Goal: Information Seeking & Learning: Check status

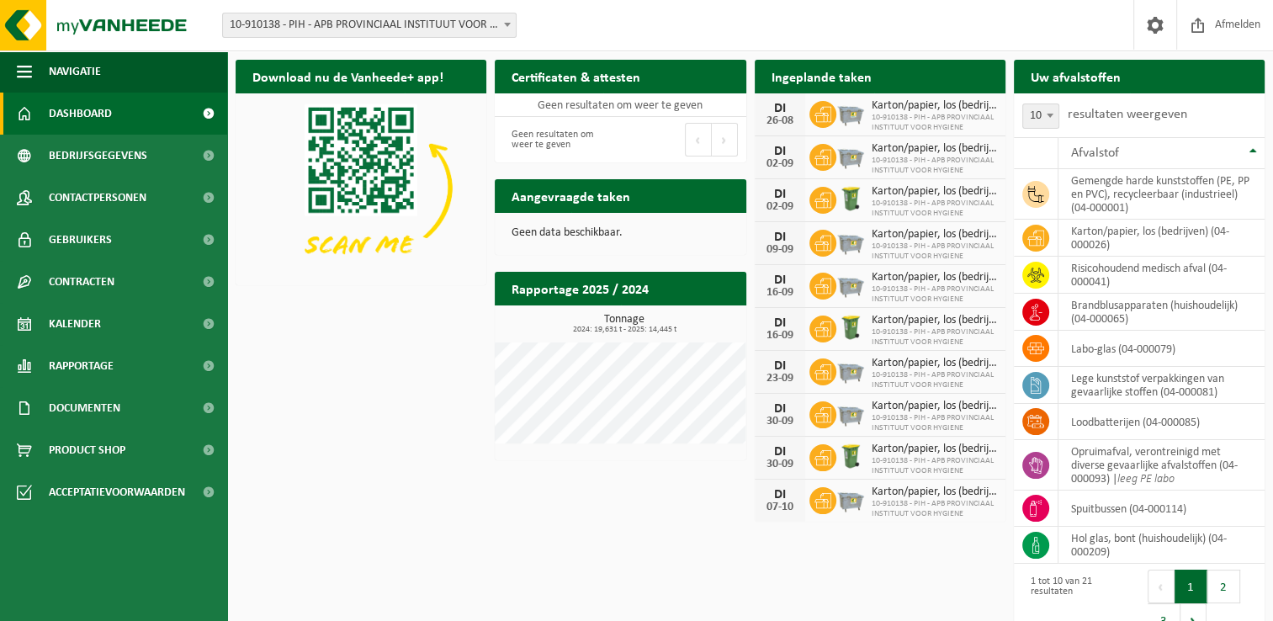
click at [380, 409] on div "Download nu de Vanheede+ app! Verberg Certificaten & attesten Bekijk uw certifi…" at bounding box center [750, 311] width 1038 height 521
click at [111, 294] on span "Contracten" at bounding box center [82, 282] width 66 height 42
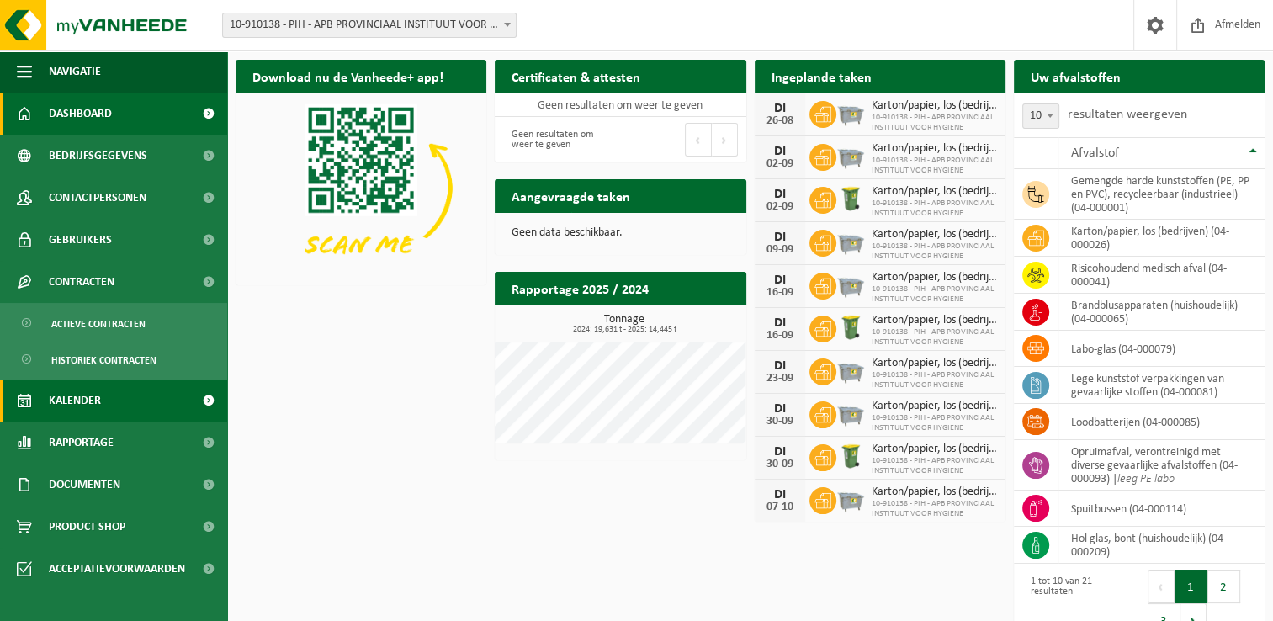
click at [136, 417] on link "Kalender" at bounding box center [113, 401] width 227 height 42
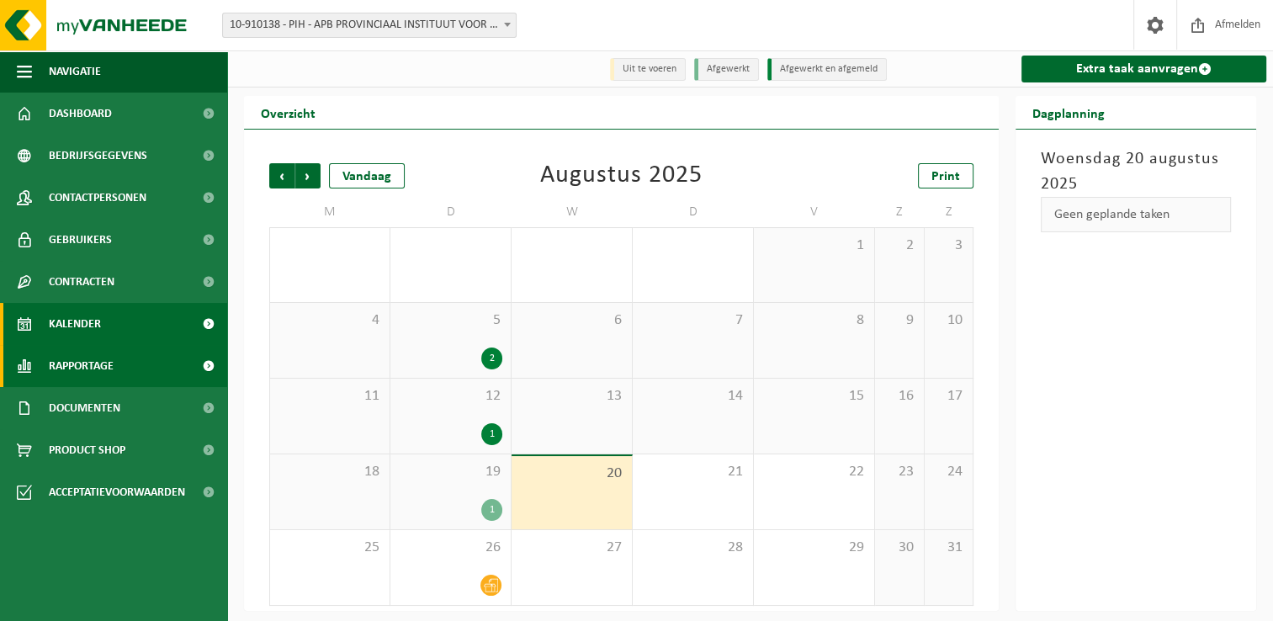
click at [114, 372] on span "Rapportage" at bounding box center [81, 366] width 65 height 42
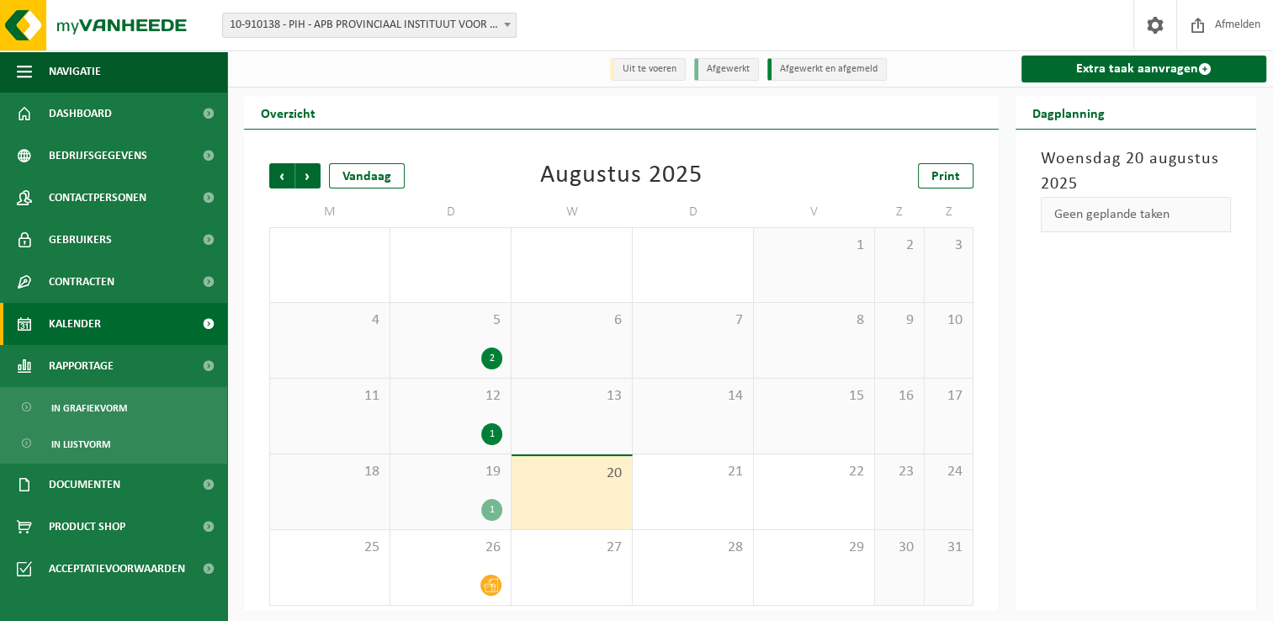
click at [453, 502] on div "1" at bounding box center [451, 510] width 104 height 22
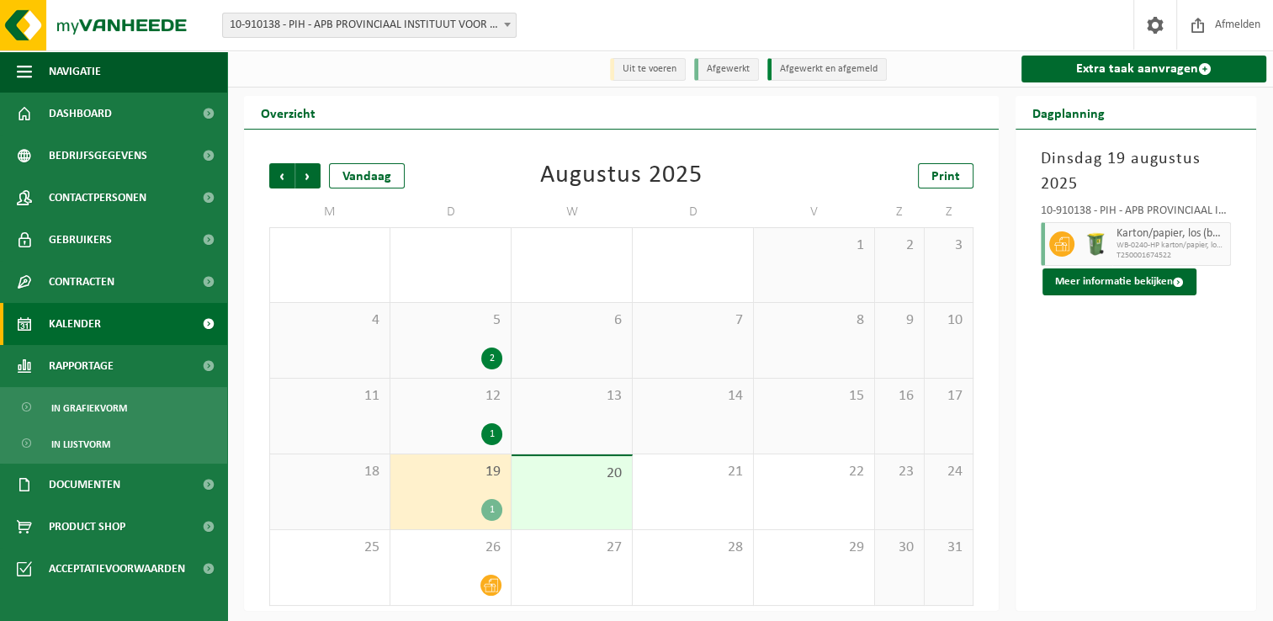
click at [1105, 237] on img at bounding box center [1095, 243] width 25 height 25
click at [454, 409] on div "12 1" at bounding box center [450, 416] width 120 height 75
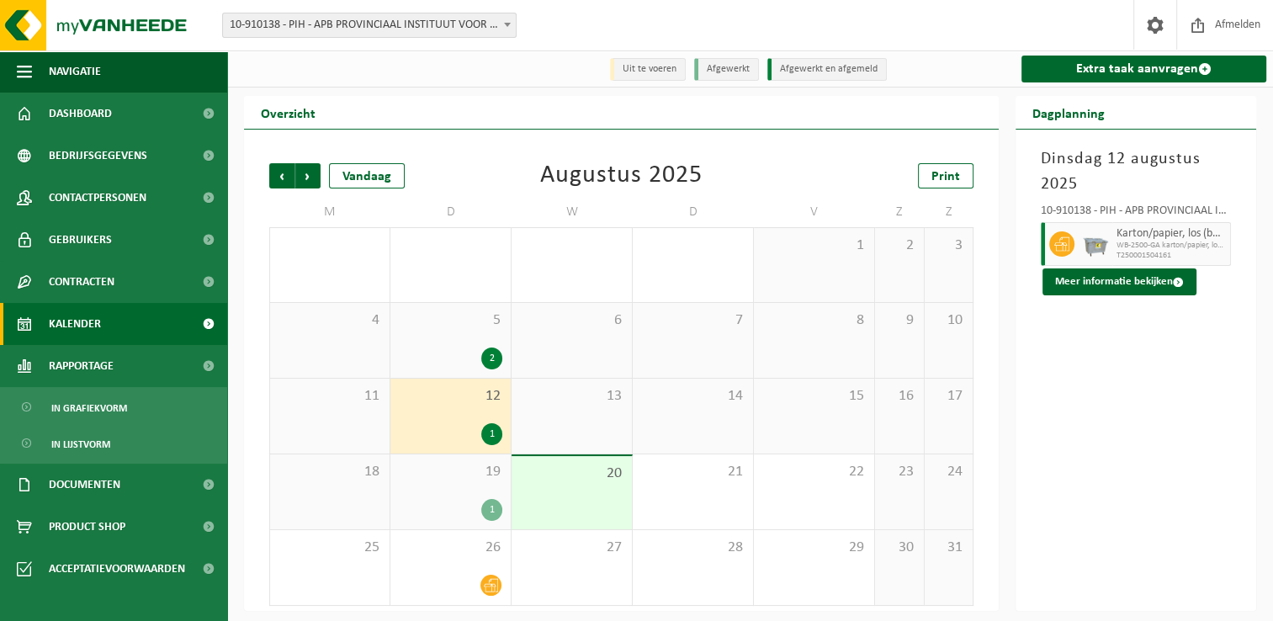
click at [466, 498] on div "19 1" at bounding box center [450, 491] width 120 height 75
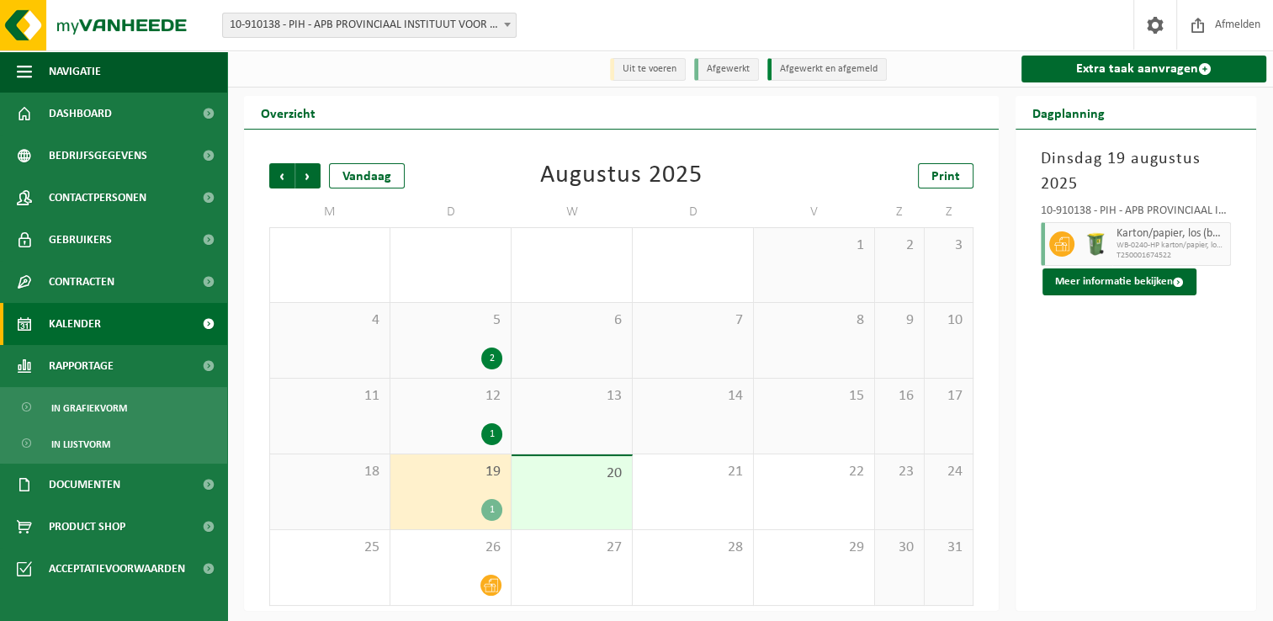
click at [466, 355] on div "2" at bounding box center [451, 359] width 104 height 22
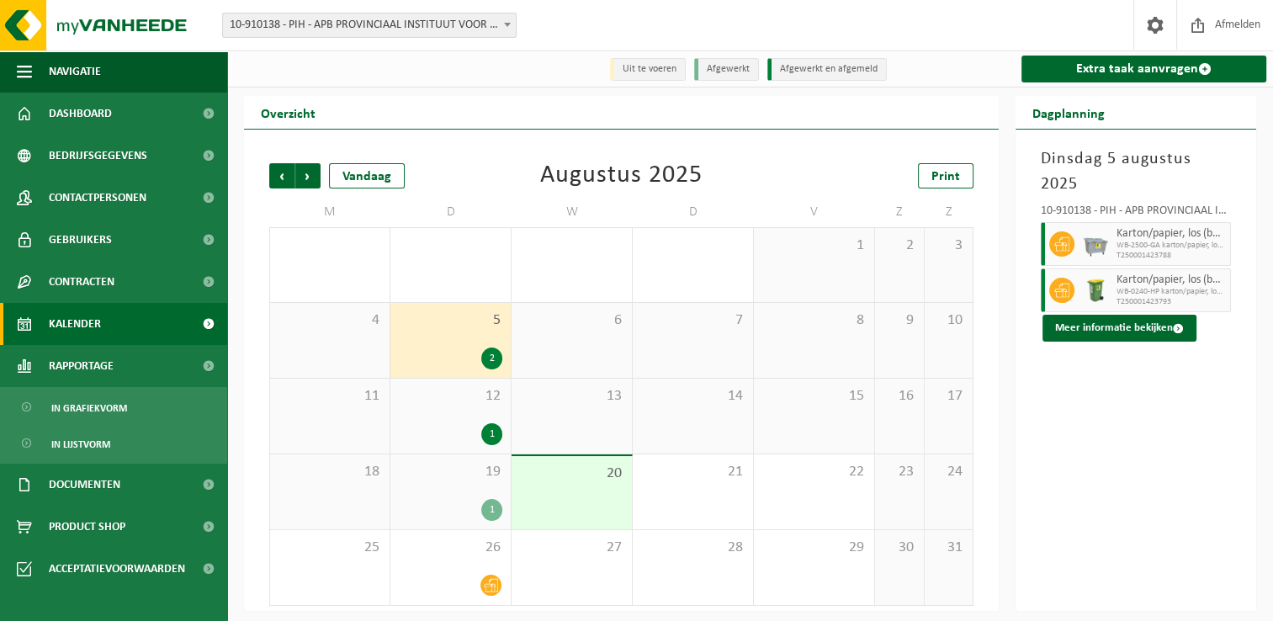
click at [466, 480] on span "19" at bounding box center [451, 472] width 104 height 19
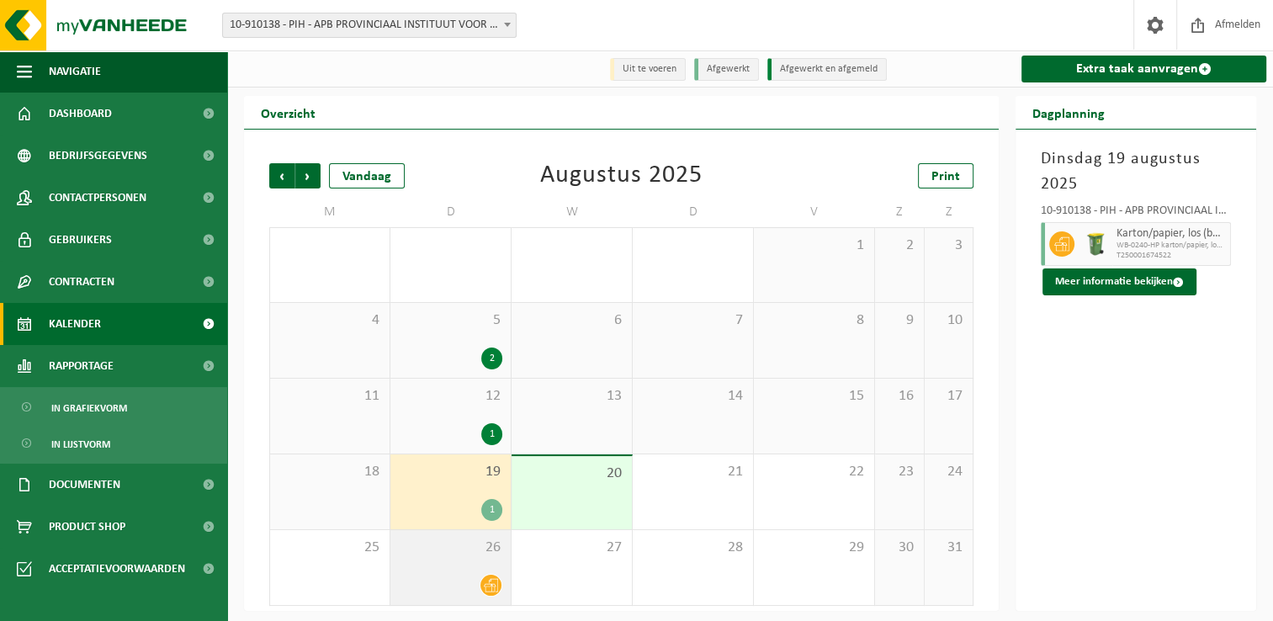
click at [464, 571] on div "26" at bounding box center [450, 567] width 120 height 75
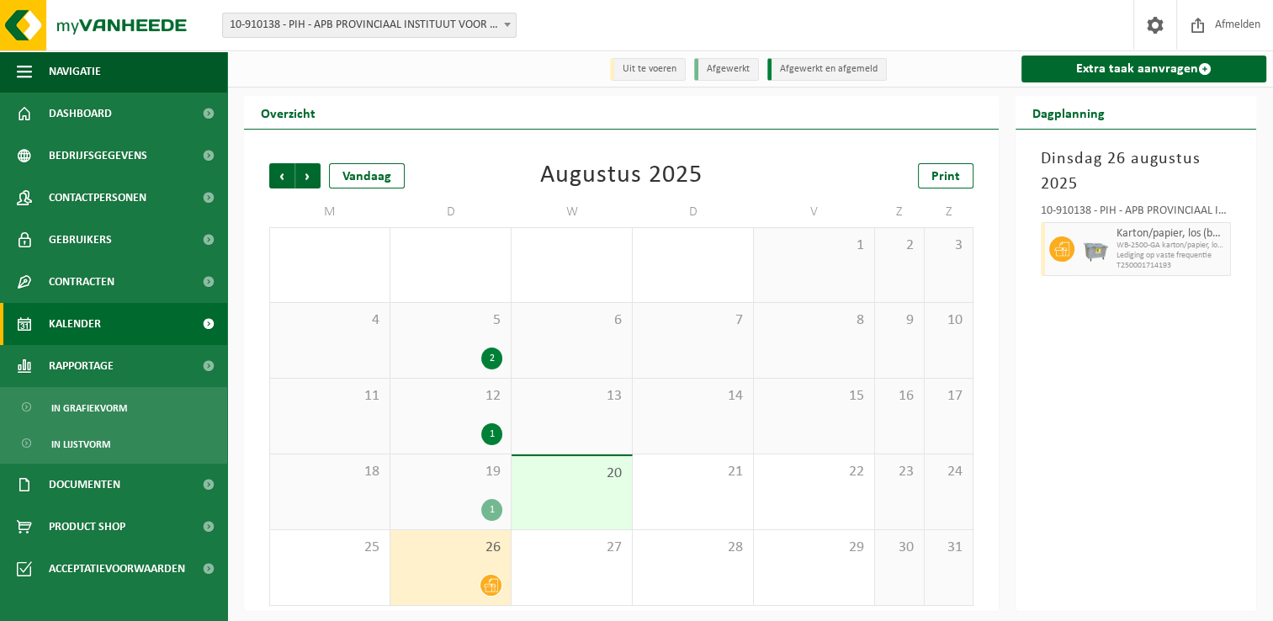
click at [437, 486] on div "19 1" at bounding box center [450, 491] width 120 height 75
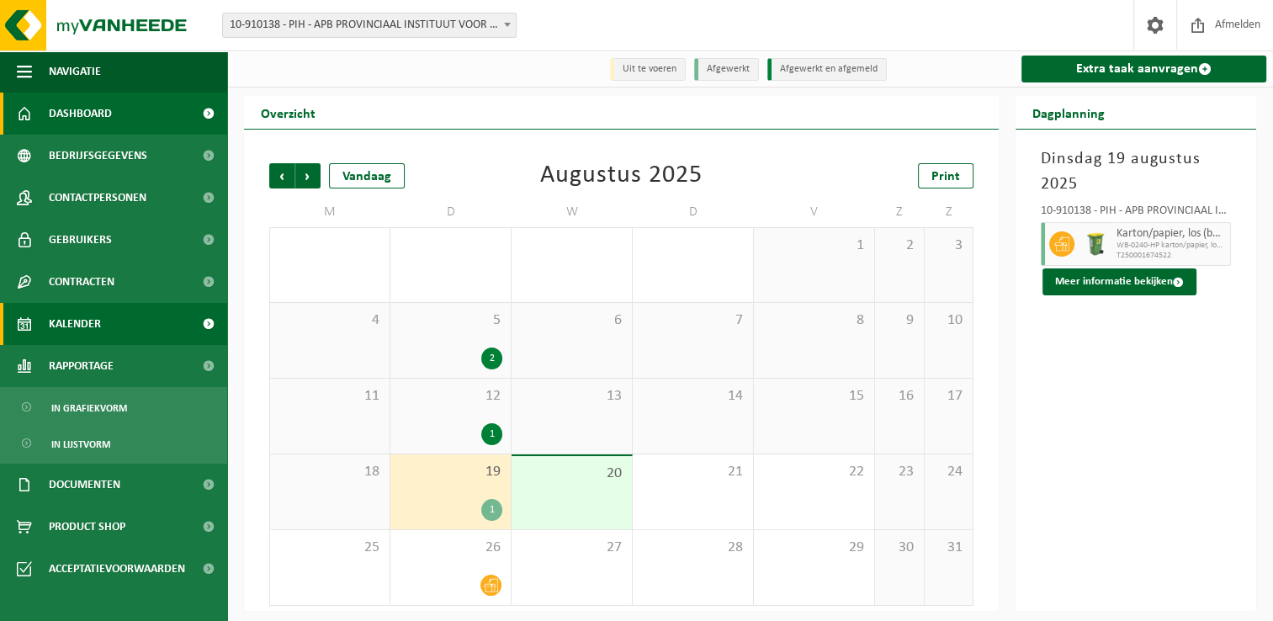
click at [151, 130] on link "Dashboard" at bounding box center [113, 114] width 227 height 42
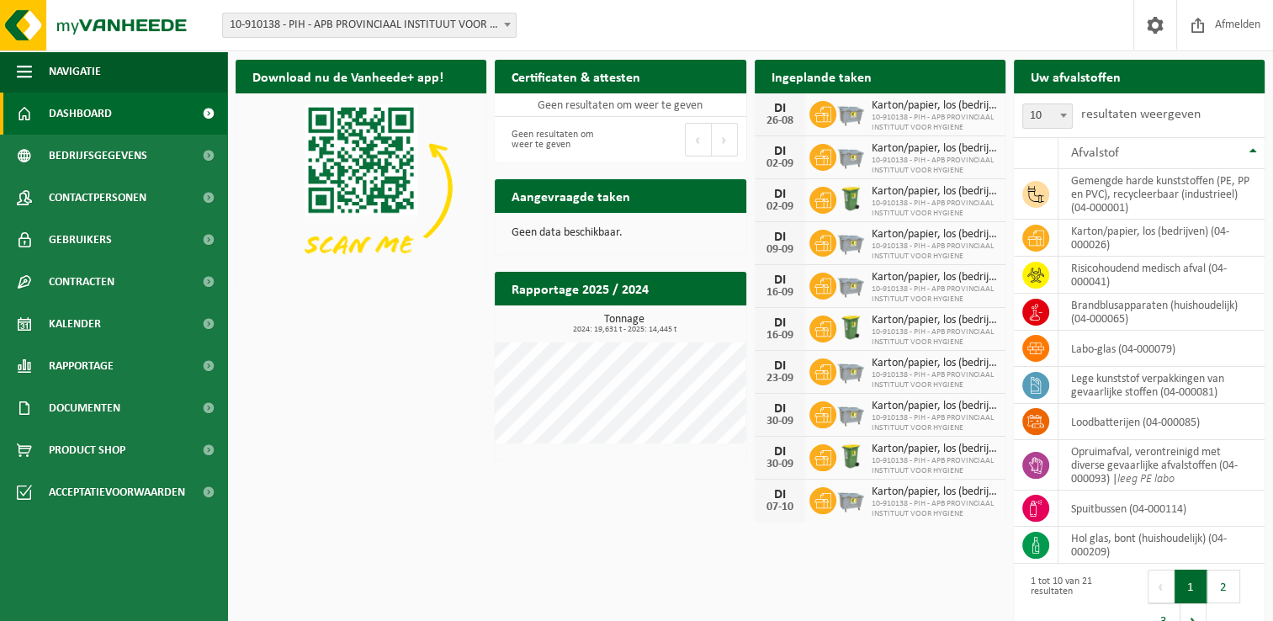
click at [364, 364] on div "Download nu de Vanheede+ app! Verberg Certificaten & attesten Bekijk uw certifi…" at bounding box center [750, 350] width 1038 height 598
click at [426, 422] on div "Download nu de Vanheede+ app! Verberg Certificaten & attesten Bekijk uw certifi…" at bounding box center [750, 350] width 1038 height 598
click at [380, 423] on div "Download nu de Vanheede+ app! Verberg Certificaten & attesten Bekijk uw certifi…" at bounding box center [750, 350] width 1038 height 598
drag, startPoint x: 112, startPoint y: 402, endPoint x: 122, endPoint y: 407, distance: 11.3
click at [112, 403] on span "Documenten" at bounding box center [85, 408] width 72 height 42
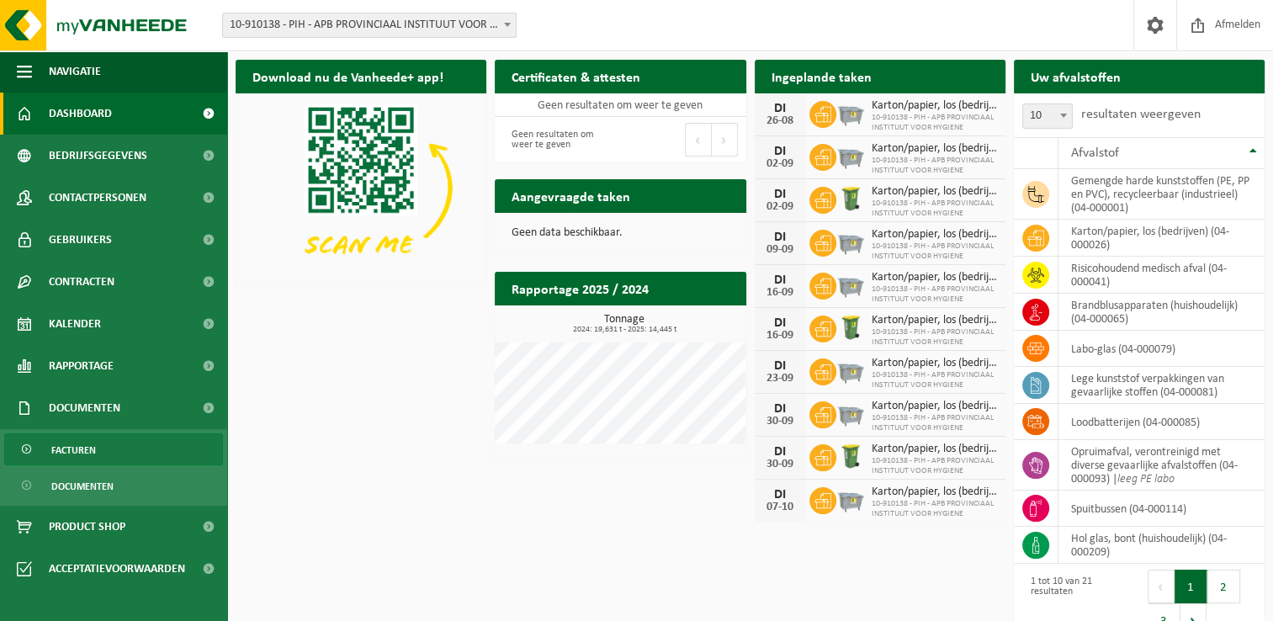
click at [122, 453] on link "Facturen" at bounding box center [113, 449] width 219 height 32
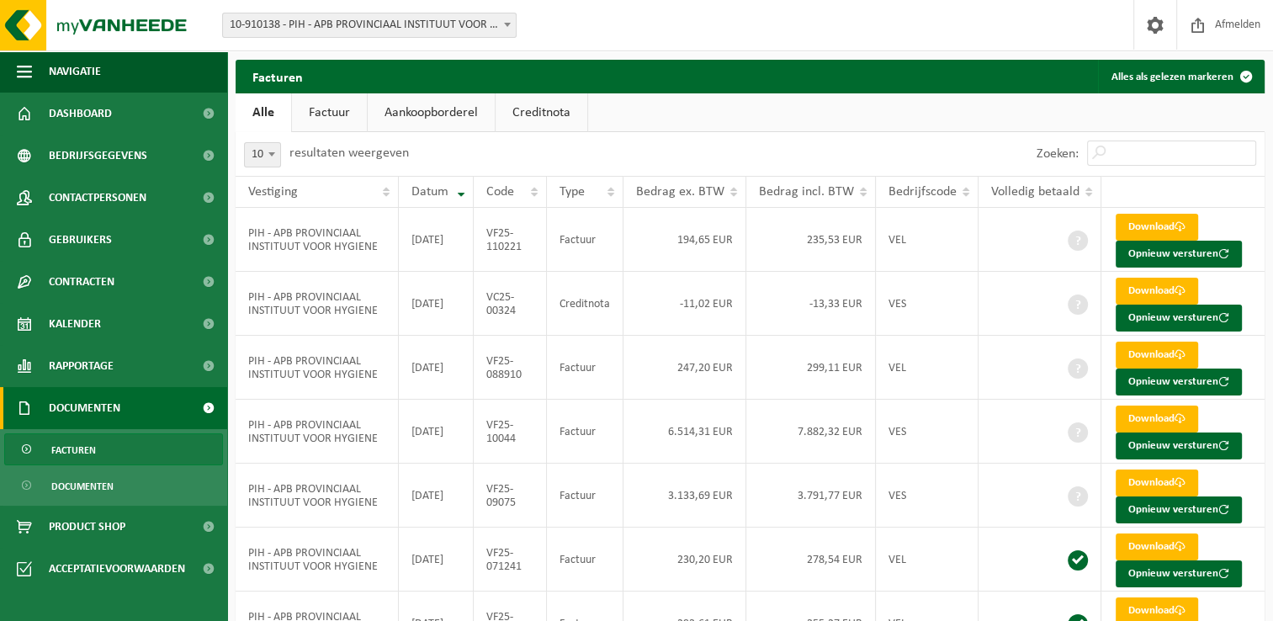
click at [807, 136] on div "Zoeken:" at bounding box center [1008, 154] width 515 height 44
click at [679, 106] on ul "Alle Factuur Aankoopborderel Creditnota" at bounding box center [750, 112] width 1029 height 39
click at [661, 130] on ul "Alle Factuur Aankoopborderel Creditnota" at bounding box center [750, 112] width 1029 height 39
click at [694, 123] on ul "Alle Factuur Aankoopborderel Creditnota" at bounding box center [750, 112] width 1029 height 39
click at [590, 121] on ul "Alle Factuur Aankoopborderel Creditnota" at bounding box center [750, 112] width 1029 height 39
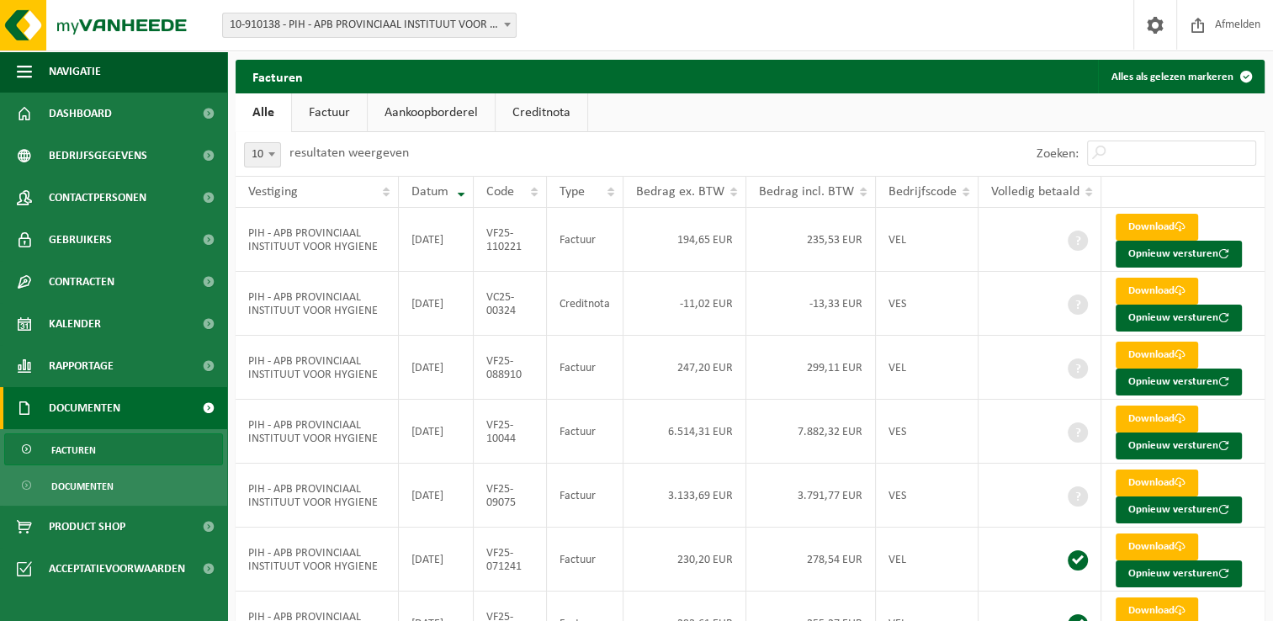
click at [592, 116] on ul "Alle Factuur Aankoopborderel Creditnota" at bounding box center [750, 112] width 1029 height 39
drag, startPoint x: 592, startPoint y: 116, endPoint x: 741, endPoint y: 132, distance: 149.8
click at [741, 132] on div "Facturen Alles als gelezen markeren Even geduld. Door de grote hoeveelheid gege…" at bounding box center [750, 481] width 1046 height 843
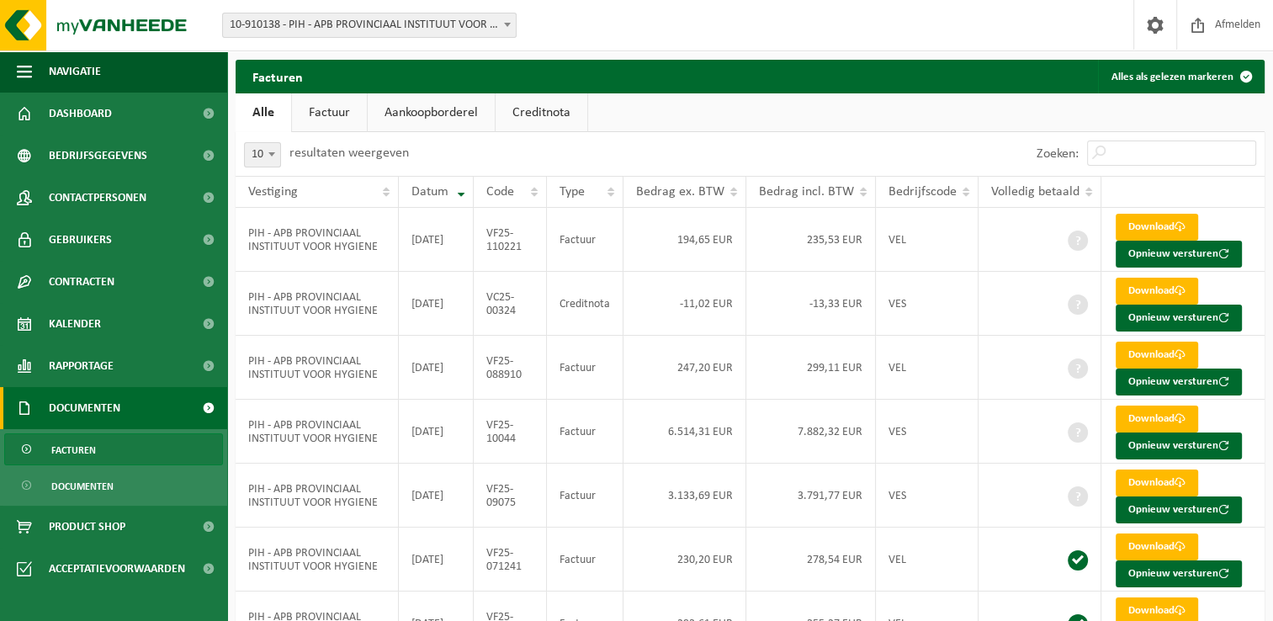
click at [710, 140] on div "10 25 50 100 10 resultaten weergeven" at bounding box center [493, 154] width 515 height 44
drag, startPoint x: 555, startPoint y: 156, endPoint x: 287, endPoint y: 172, distance: 268.9
click at [287, 172] on div "10 25 50 100 10 resultaten weergeven" at bounding box center [493, 154] width 515 height 44
drag, startPoint x: 287, startPoint y: 172, endPoint x: 505, endPoint y: 165, distance: 218.1
click at [505, 165] on div "10 25 50 100 10 resultaten weergeven" at bounding box center [493, 154] width 515 height 44
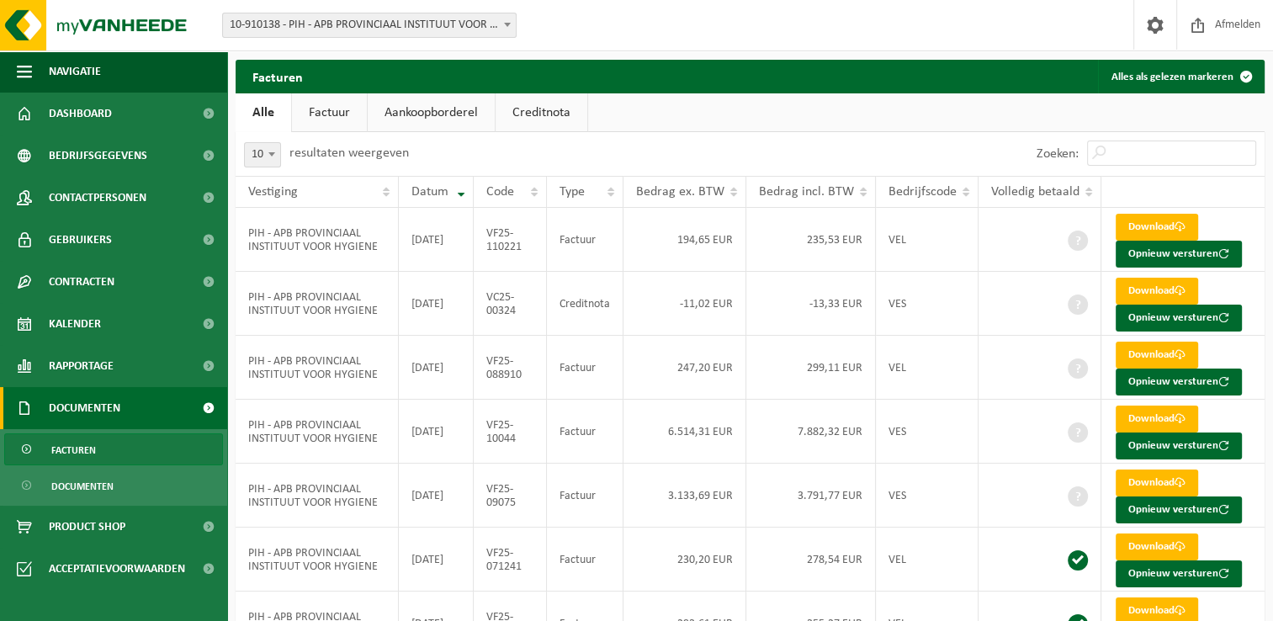
click at [715, 130] on ul "Alle Factuur Aankoopborderel Creditnota" at bounding box center [750, 112] width 1029 height 39
click at [734, 139] on div "10 25 50 100 10 resultaten weergeven" at bounding box center [493, 154] width 515 height 44
click at [690, 149] on div "10 25 50 100 10 resultaten weergeven" at bounding box center [493, 154] width 515 height 44
click at [414, 157] on div "10 25 50 100 10 resultaten weergeven" at bounding box center [327, 154] width 182 height 44
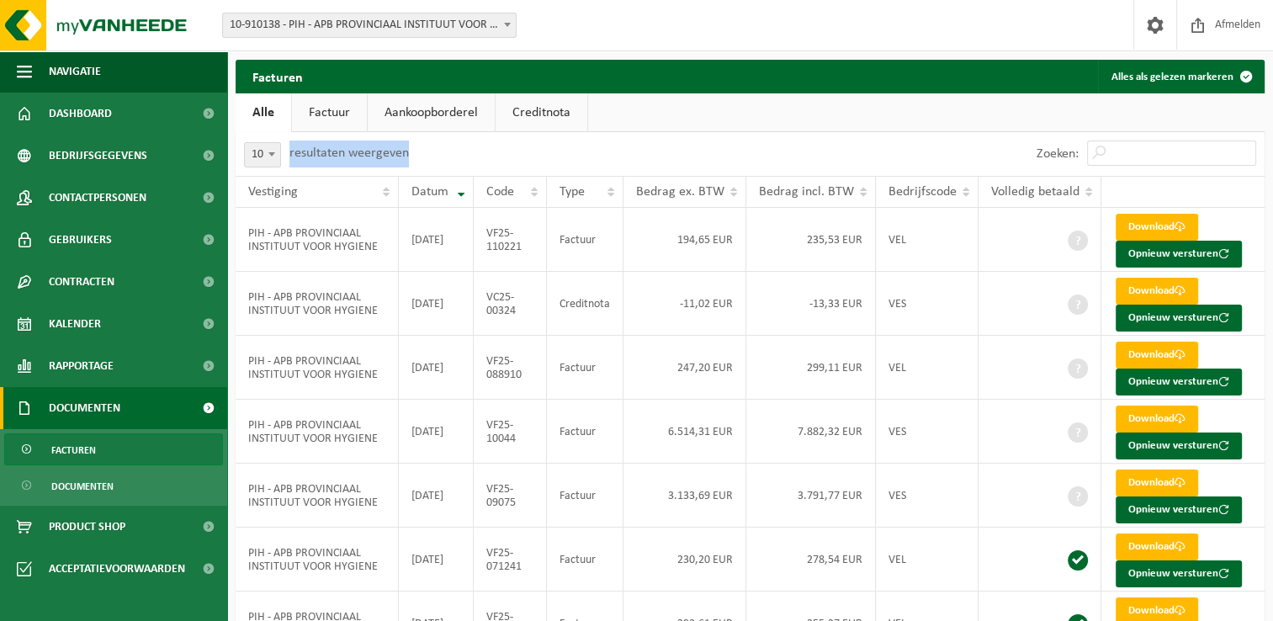
click at [414, 157] on div "10 25 50 100 10 resultaten weergeven" at bounding box center [327, 154] width 182 height 44
drag, startPoint x: 414, startPoint y: 157, endPoint x: 553, endPoint y: 146, distance: 139.2
click at [553, 146] on div "10 25 50 100 10 resultaten weergeven" at bounding box center [493, 154] width 515 height 44
click at [544, 146] on div "10 25 50 100 10 resultaten weergeven" at bounding box center [493, 154] width 515 height 44
click at [767, 98] on ul "Alle Factuur Aankoopborderel Creditnota" at bounding box center [750, 112] width 1029 height 39
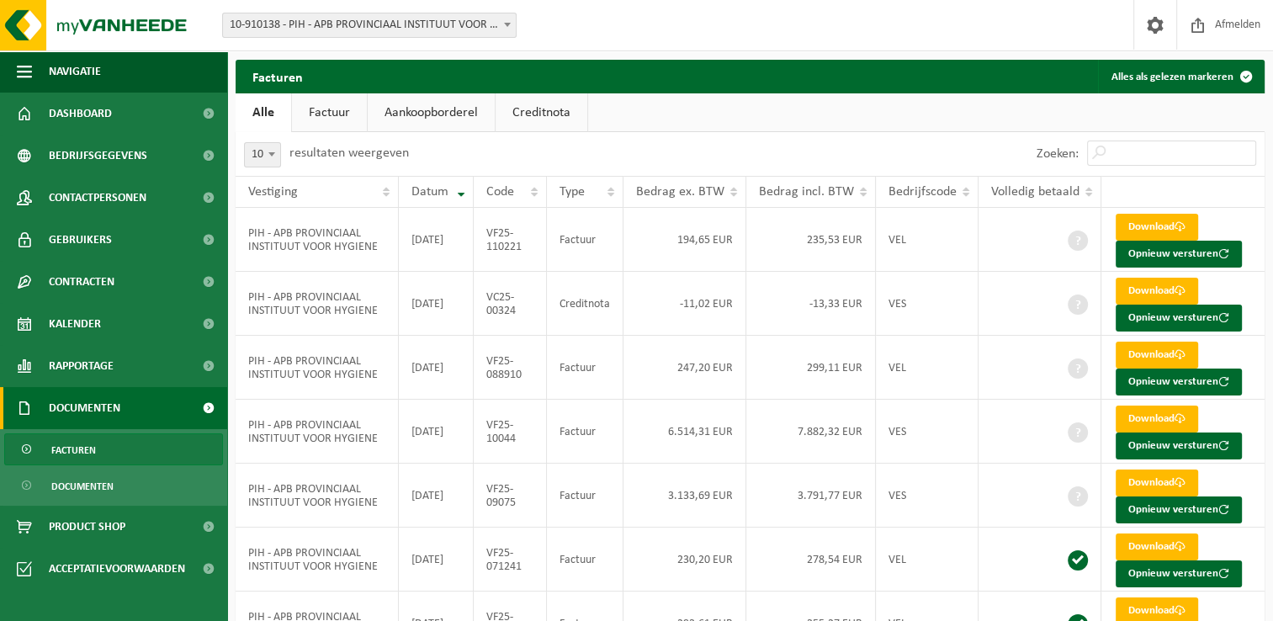
click at [884, 133] on div "Zoeken:" at bounding box center [1008, 154] width 515 height 44
click at [764, 151] on div "Zoeken:" at bounding box center [1008, 154] width 515 height 44
click at [102, 312] on link "Kalender" at bounding box center [113, 324] width 227 height 42
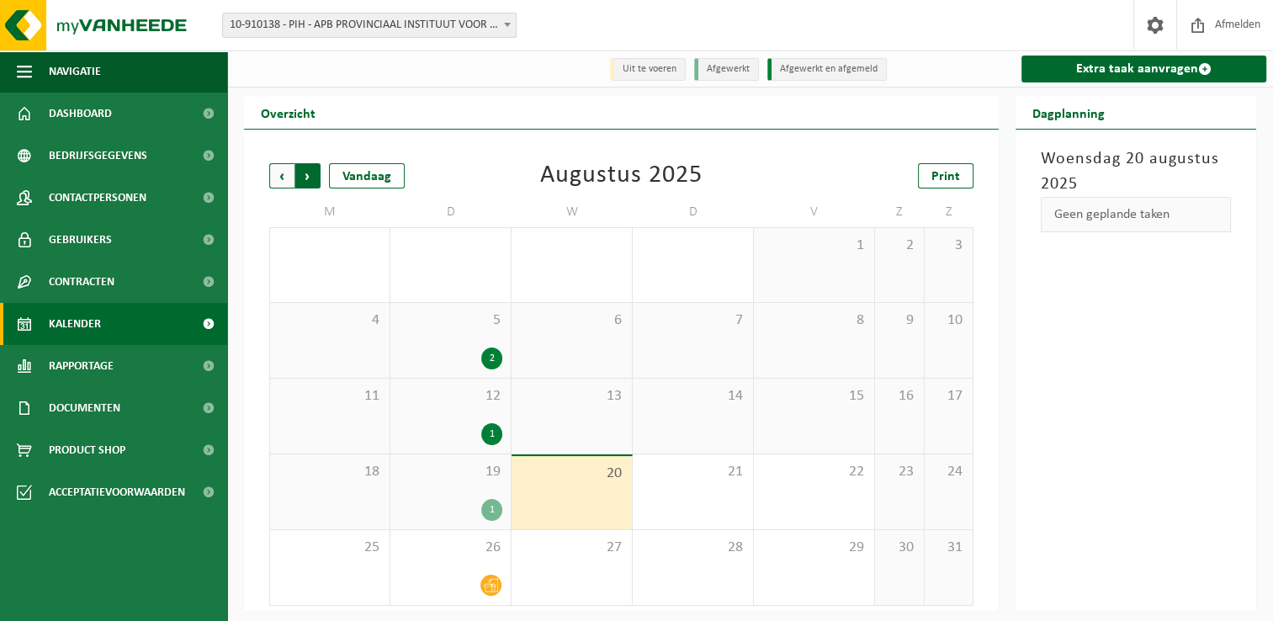
click at [284, 172] on span "Vorige" at bounding box center [281, 175] width 25 height 25
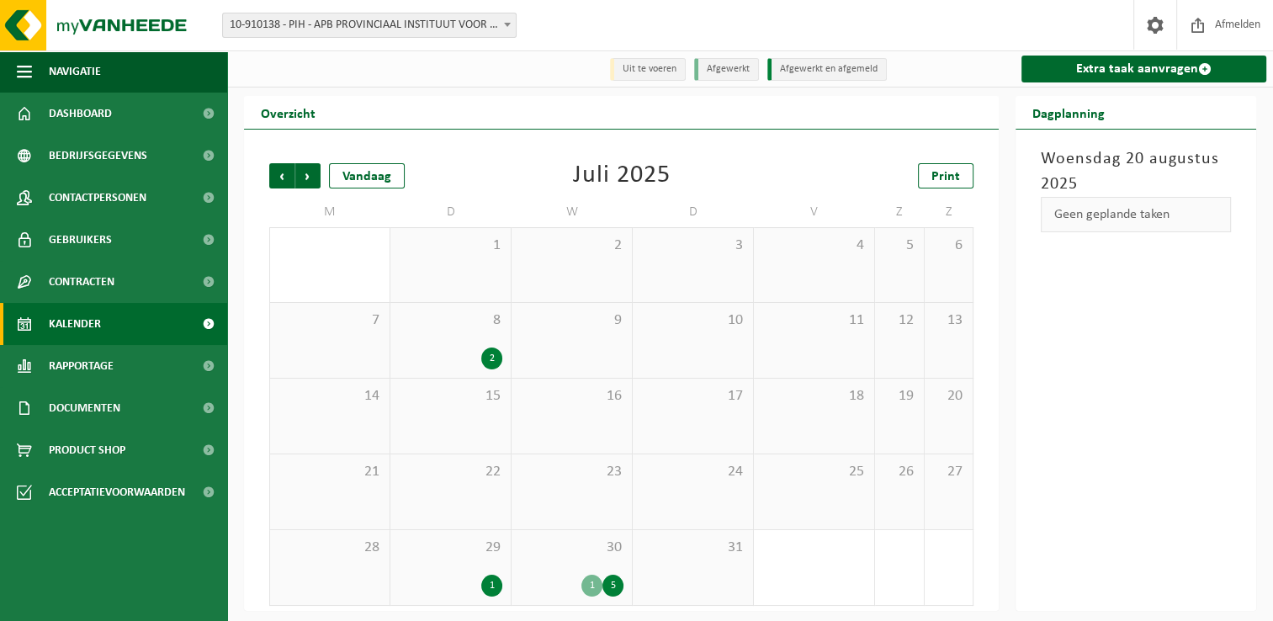
click at [640, 155] on div "Vorige Volgende Vandaag Juli 2025 Print M D W D V Z Z 30 1 2 3 4 5 6 7 8 2 9 10…" at bounding box center [621, 384] width 721 height 476
click at [571, 553] on span "30" at bounding box center [572, 548] width 104 height 19
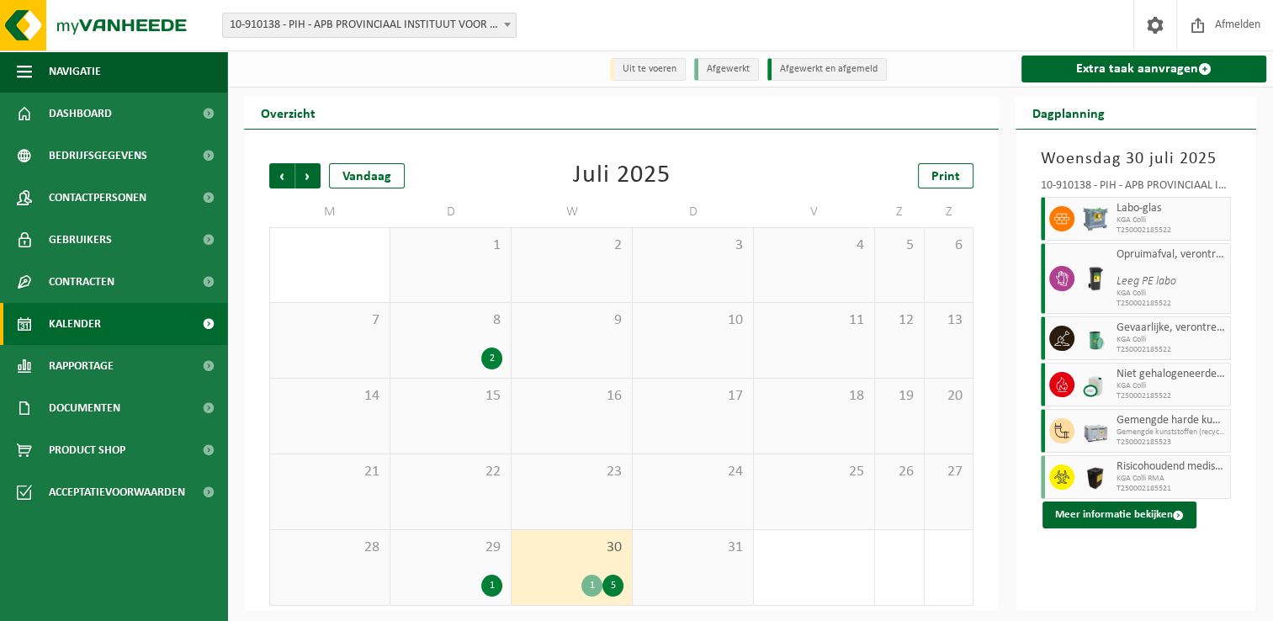
click at [653, 170] on div "Juli 2025" at bounding box center [622, 175] width 98 height 25
